Goal: Transaction & Acquisition: Purchase product/service

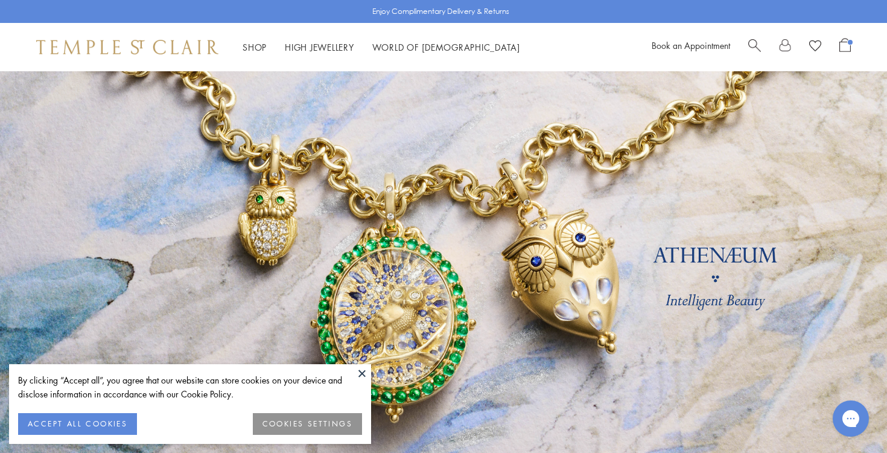
click at [842, 43] on span "Open Shopping Bag" at bounding box center [845, 45] width 11 height 14
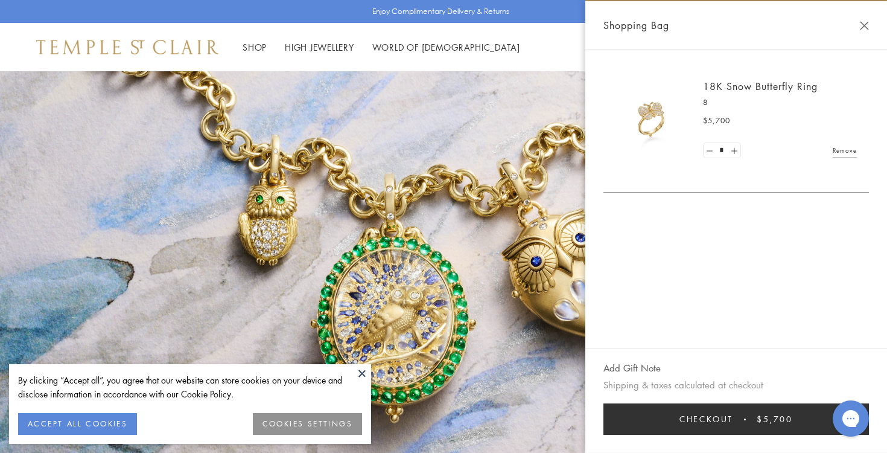
click at [728, 417] on span "Checkout" at bounding box center [707, 418] width 54 height 13
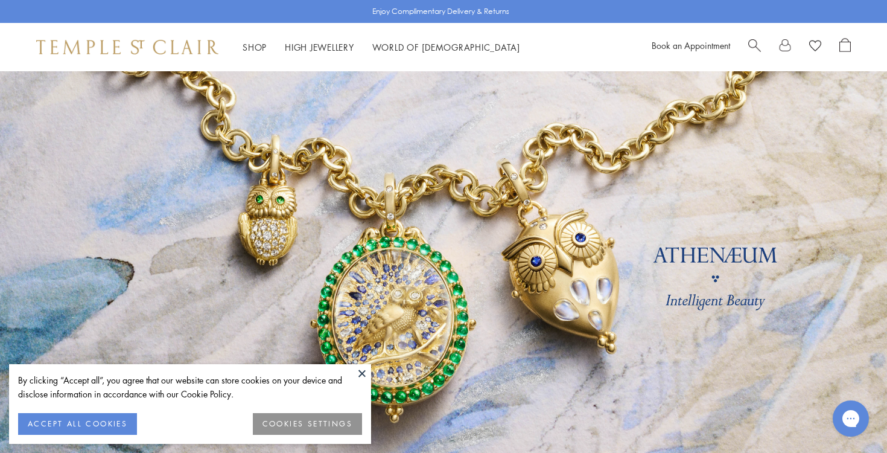
click at [362, 371] on button at bounding box center [362, 373] width 18 height 18
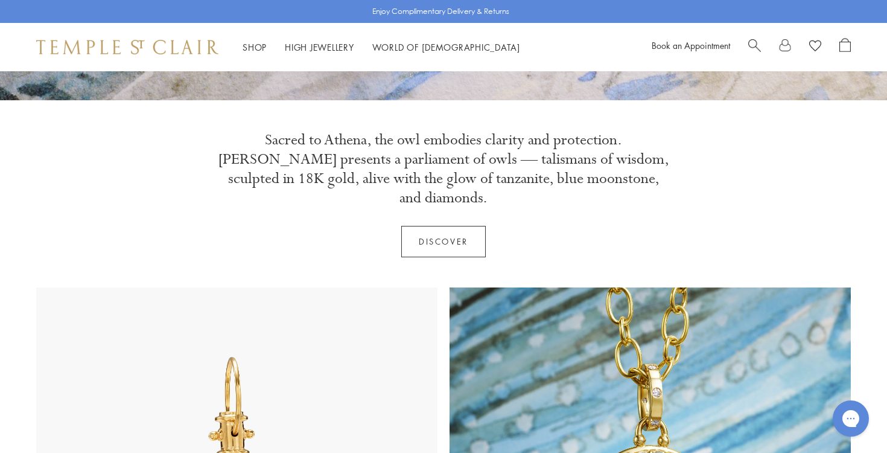
scroll to position [396, 0]
